Goal: Information Seeking & Learning: Learn about a topic

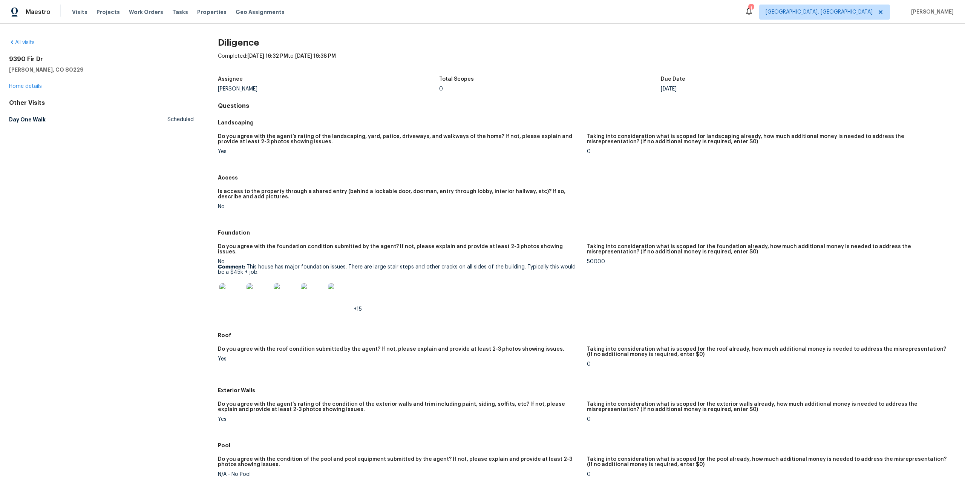
click at [229, 290] on img at bounding box center [231, 295] width 24 height 24
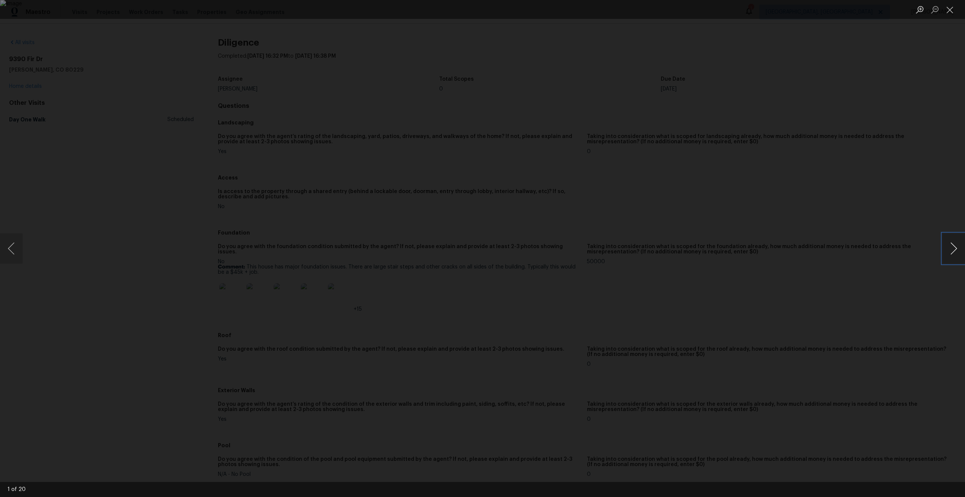
click at [953, 243] on button "Next image" at bounding box center [953, 248] width 23 height 30
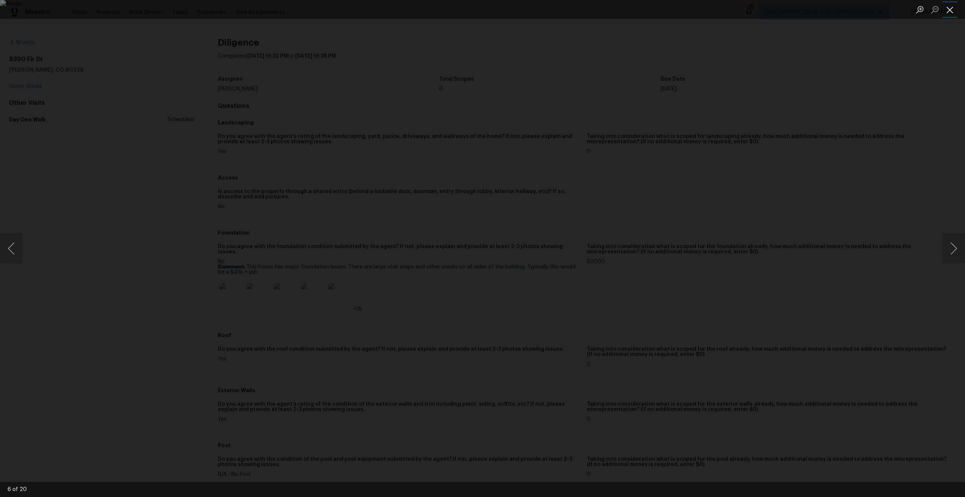
click at [953, 11] on button "Close lightbox" at bounding box center [949, 9] width 15 height 13
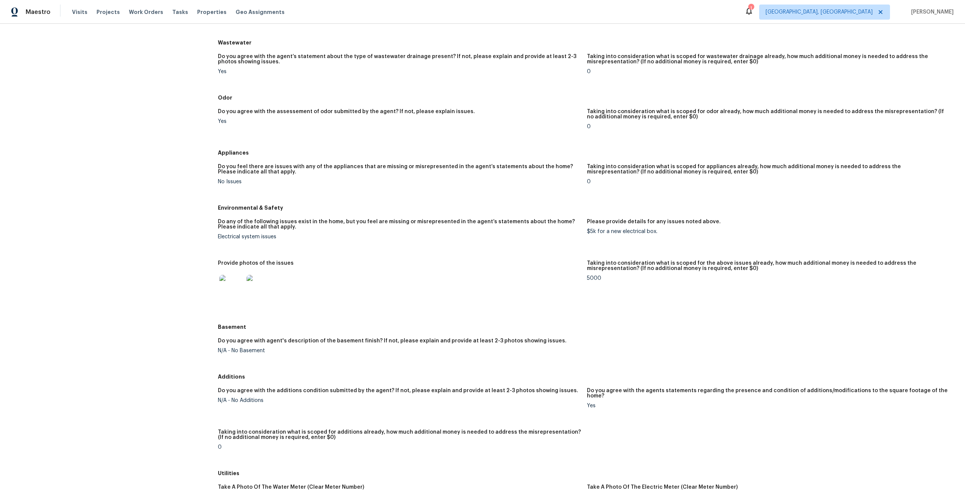
scroll to position [555, 0]
click at [225, 282] on img at bounding box center [231, 286] width 24 height 24
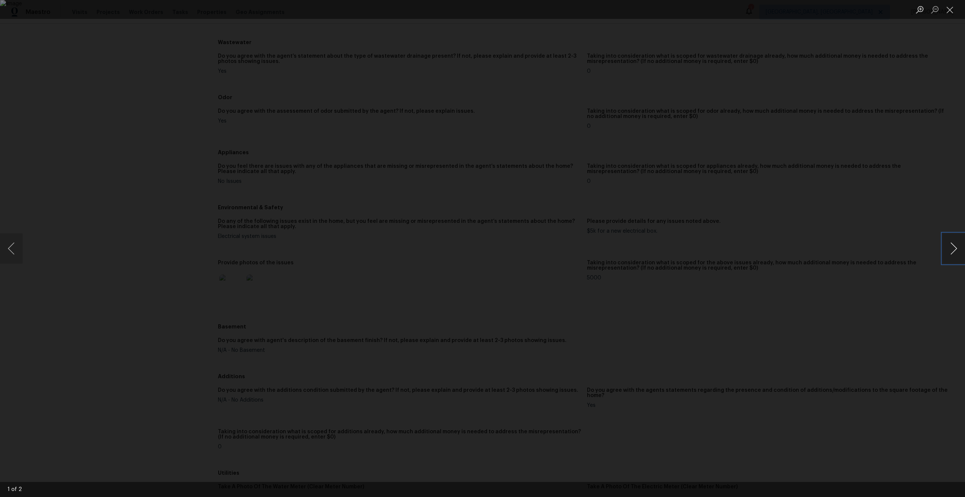
click at [959, 246] on button "Next image" at bounding box center [953, 248] width 23 height 30
click at [950, 11] on button "Close lightbox" at bounding box center [949, 9] width 15 height 13
